Goal: Transaction & Acquisition: Purchase product/service

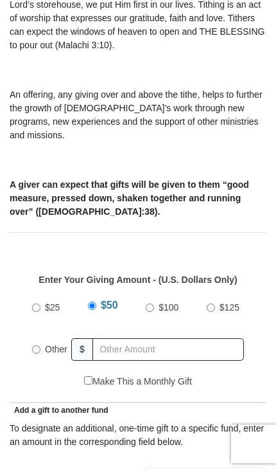
scroll to position [289, 0]
click at [49, 344] on span "Other" at bounding box center [56, 349] width 22 height 10
click at [40, 345] on input "Other" at bounding box center [36, 349] width 8 height 8
radio input "true"
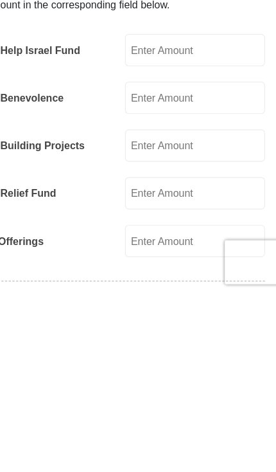
scroll to position [513, 0]
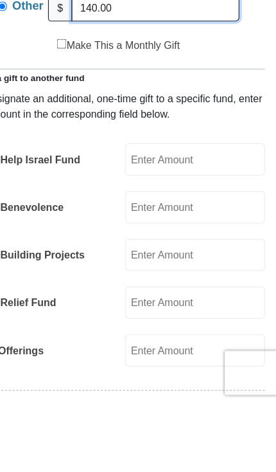
type input "140.00"
click at [178, 242] on input "EMIC Help Israel Fund" at bounding box center [205, 256] width 123 height 28
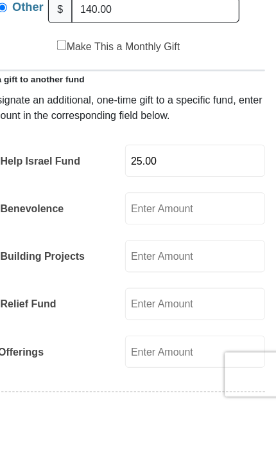
type input "25.00"
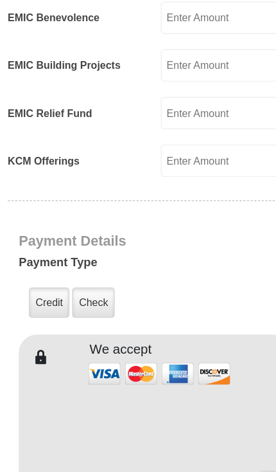
scroll to position [796, 0]
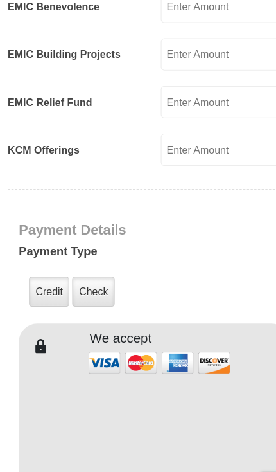
click at [46, 252] on label "Credit" at bounding box center [45, 265] width 35 height 26
click at [0, 0] on input "Credit" at bounding box center [0, 0] width 0 height 0
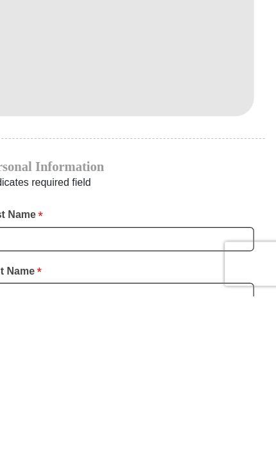
scroll to position [1133, 0]
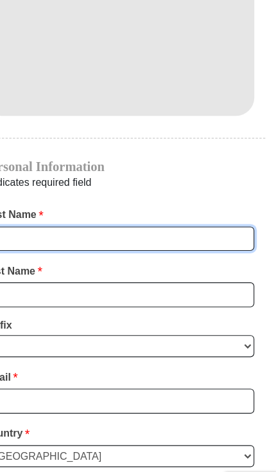
click at [113, 208] on input "First Name *" at bounding box center [138, 219] width 238 height 22
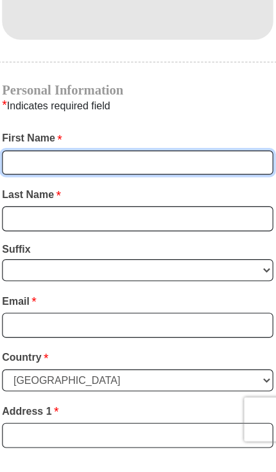
click at [104, 208] on input "First Name *" at bounding box center [138, 219] width 238 height 22
type input "[PERSON_NAME]"
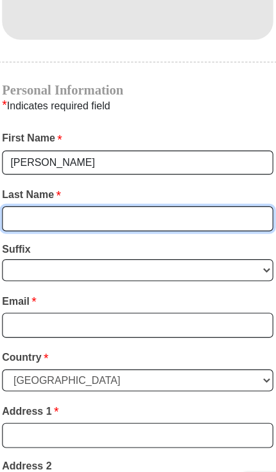
type input "Minor"
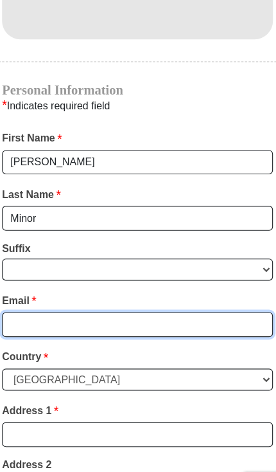
click at [103, 283] on input "Email *" at bounding box center [138, 294] width 238 height 22
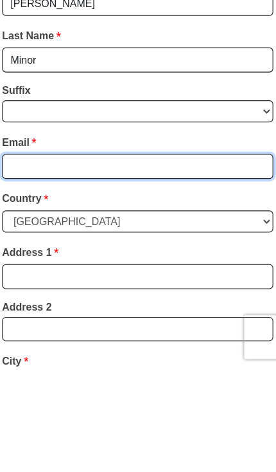
type input "[EMAIL_ADDRESS][DOMAIN_NAME]"
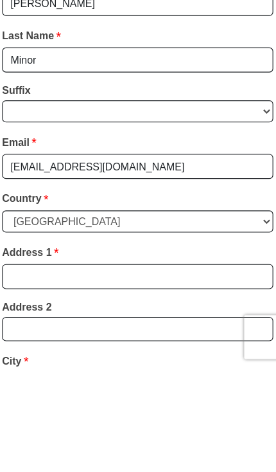
scroll to position [1338, 0]
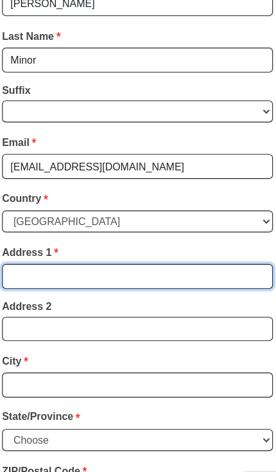
click at [98, 241] on input "Address 1 *" at bounding box center [138, 252] width 238 height 22
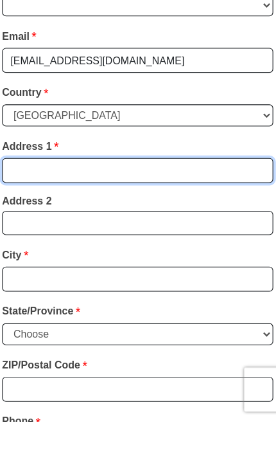
type input "[STREET_ADDRESS][PERSON_NAME]"
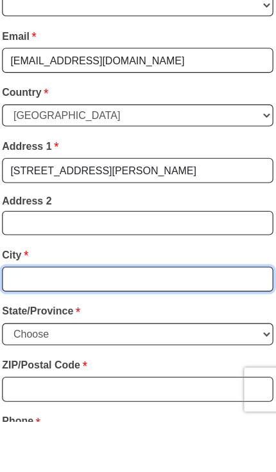
type input "[GEOGRAPHIC_DATA]"
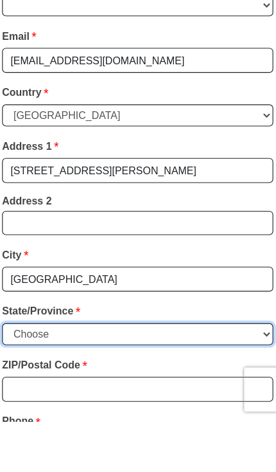
select select "AL"
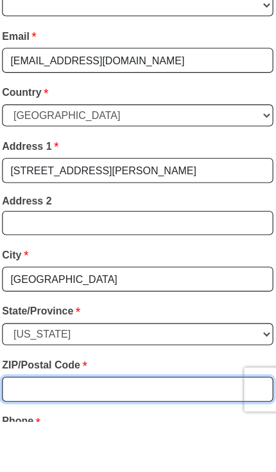
type input "36066"
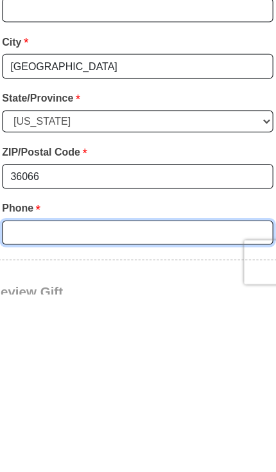
scroll to position [1417, 0]
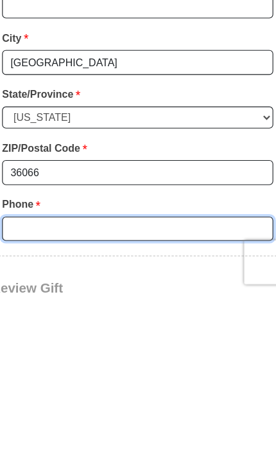
click at [99, 404] on input "Phone * *" at bounding box center [138, 415] width 238 height 22
type input "3344308398"
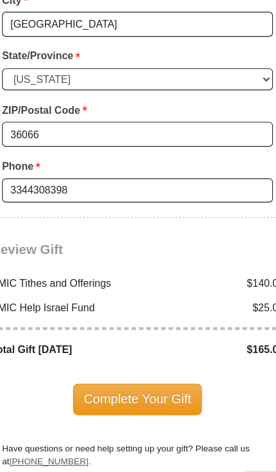
scroll to position [1655, 0]
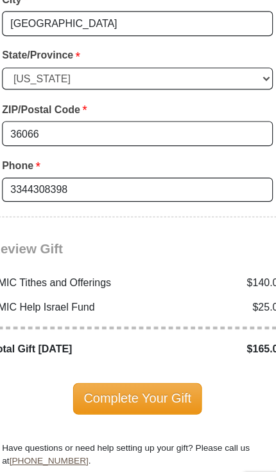
click at [129, 345] on span "Complete Your Gift" at bounding box center [139, 358] width 114 height 27
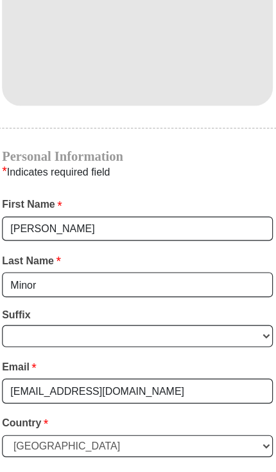
scroll to position [998, 0]
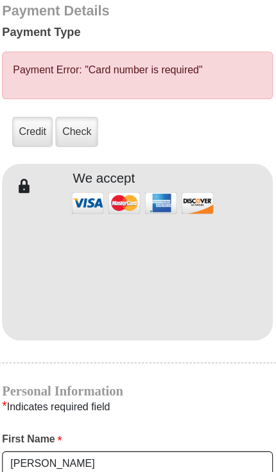
click at [161, 55] on li "Payment Error: "Card number is required"" at bounding box center [138, 61] width 218 height 13
click at [154, 55] on li "Payment Error: "Card number is required"" at bounding box center [138, 61] width 218 height 13
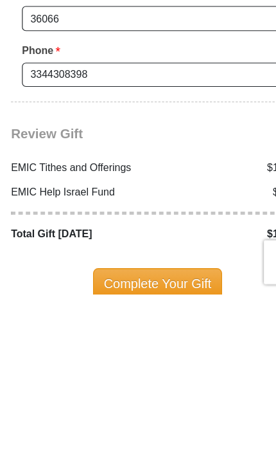
scroll to position [1607, 0]
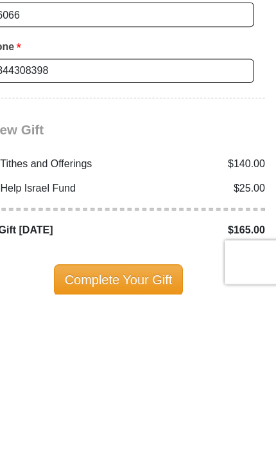
click at [132, 445] on span "Complete Your Gift" at bounding box center [139, 458] width 114 height 27
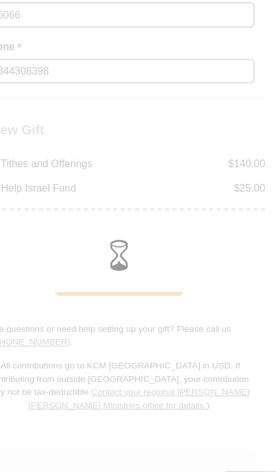
click at [121, 220] on div at bounding box center [138, 236] width 258 height 40
